Goal: Transaction & Acquisition: Purchase product/service

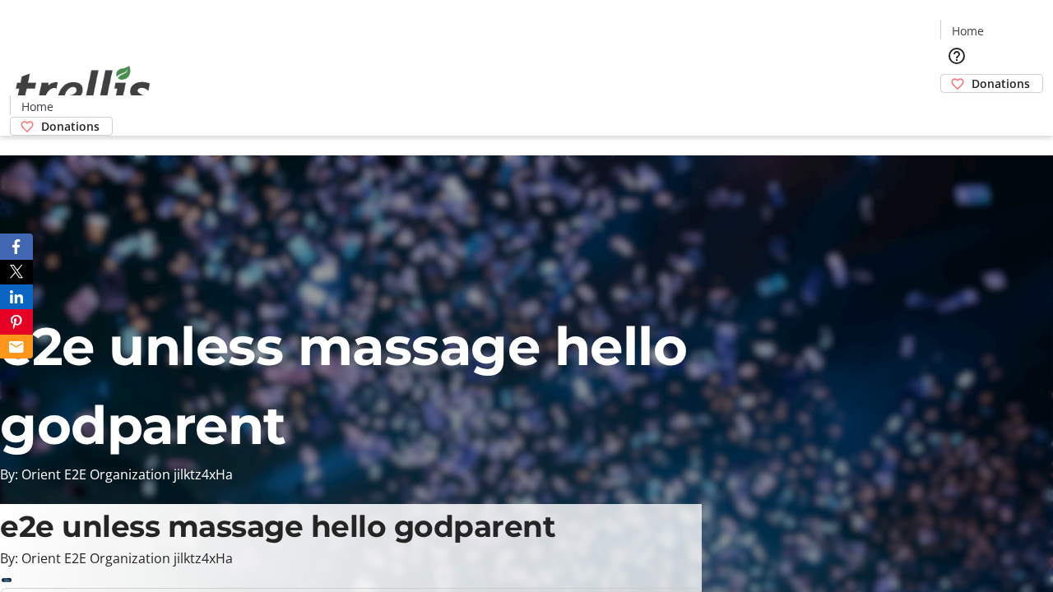
click at [972, 75] on span "Donations" at bounding box center [1001, 83] width 58 height 17
